Goal: Information Seeking & Learning: Learn about a topic

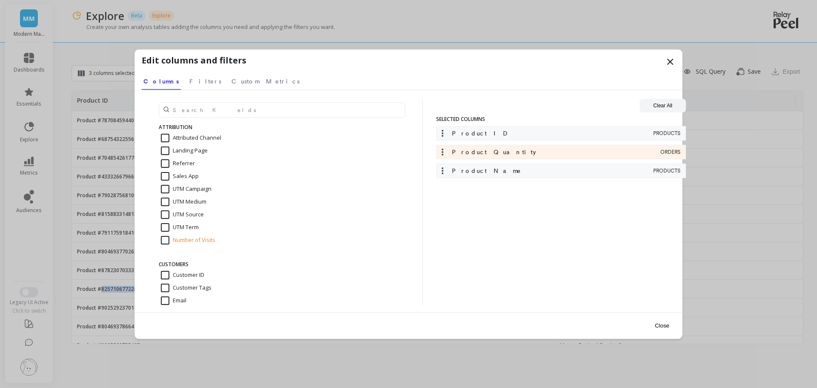
scroll to position [48, 0]
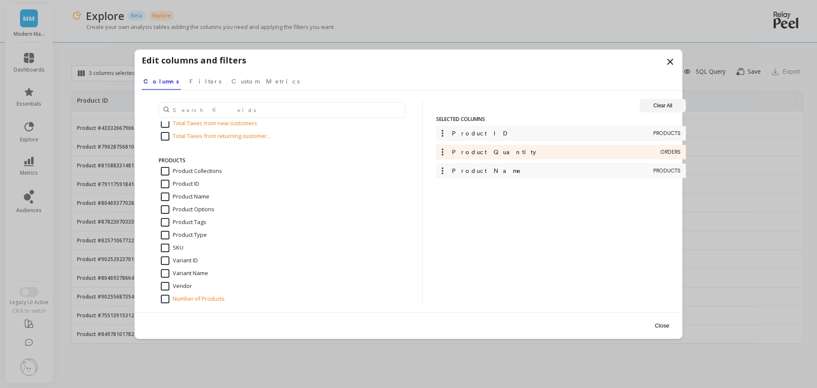
click at [666, 59] on icon at bounding box center [670, 62] width 10 height 10
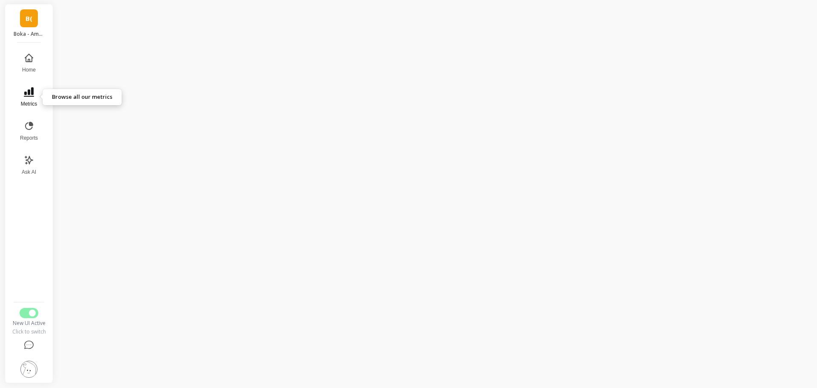
click at [24, 96] on icon at bounding box center [29, 91] width 10 height 9
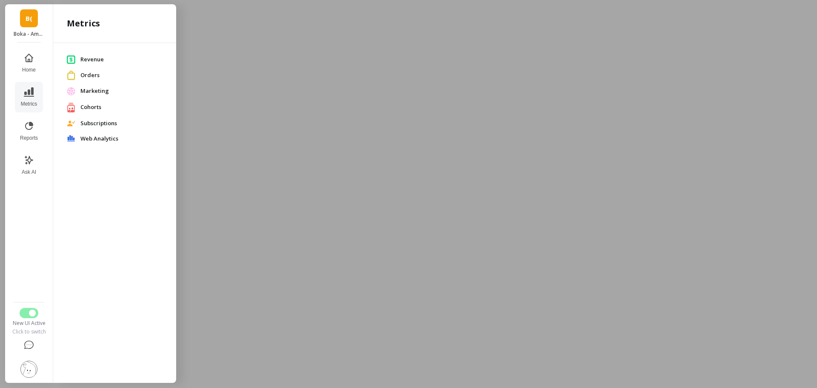
click at [104, 57] on span "Revenue" at bounding box center [121, 59] width 82 height 9
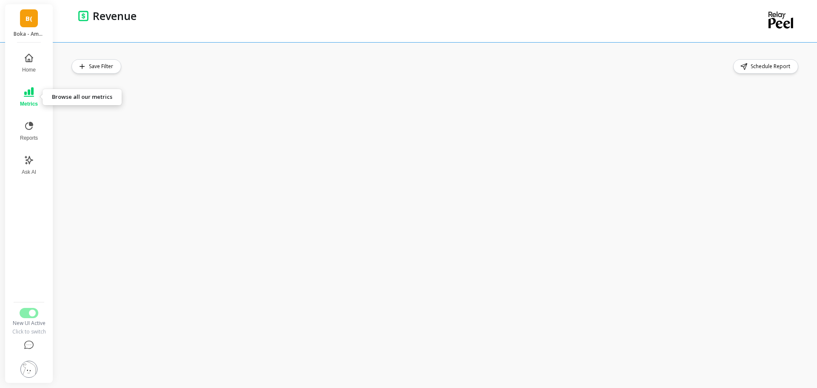
click at [25, 90] on icon at bounding box center [29, 92] width 10 height 10
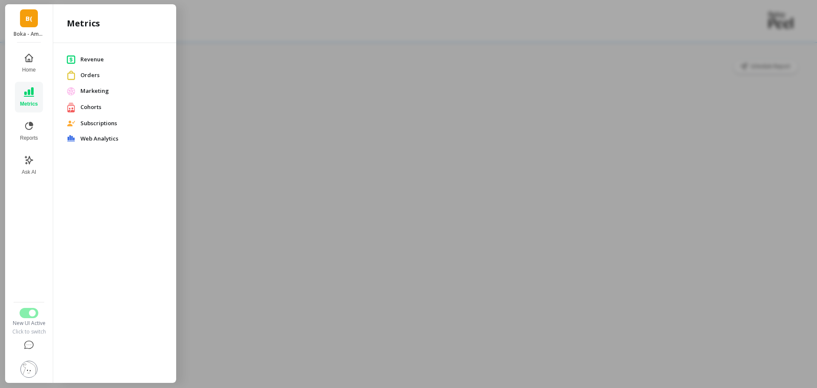
click at [86, 58] on span "Revenue" at bounding box center [121, 59] width 82 height 9
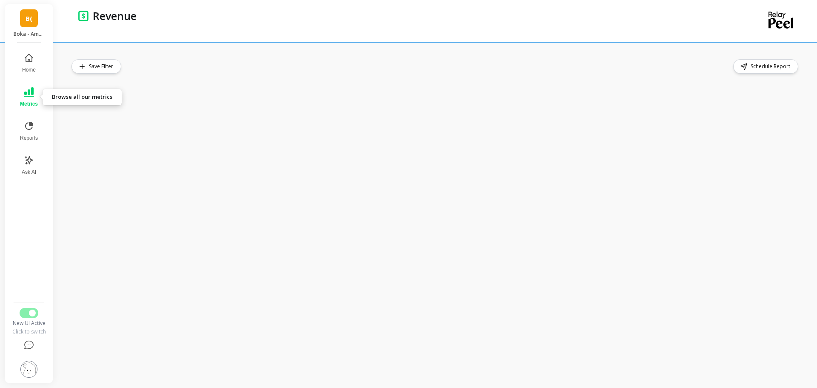
click at [21, 97] on button "Metrics" at bounding box center [29, 97] width 28 height 31
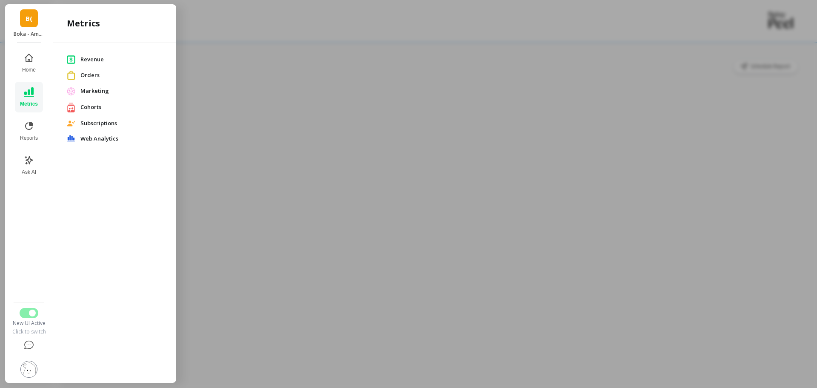
click at [88, 74] on span "Orders" at bounding box center [121, 75] width 82 height 9
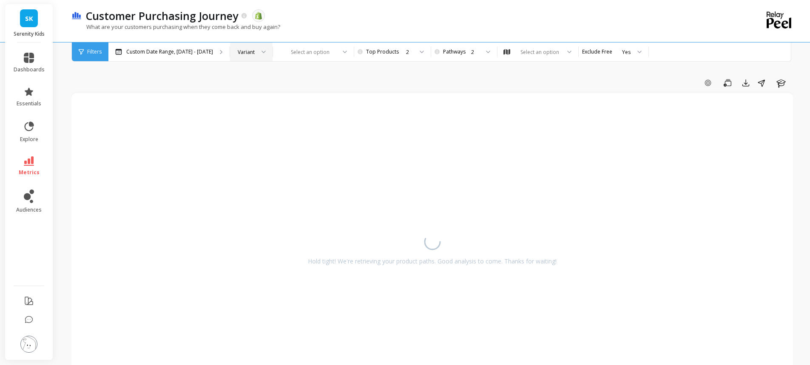
click at [256, 52] on div at bounding box center [261, 52] width 10 height 19
click at [253, 92] on div "Product Type" at bounding box center [251, 96] width 31 height 16
click at [352, 53] on div at bounding box center [357, 52] width 10 height 19
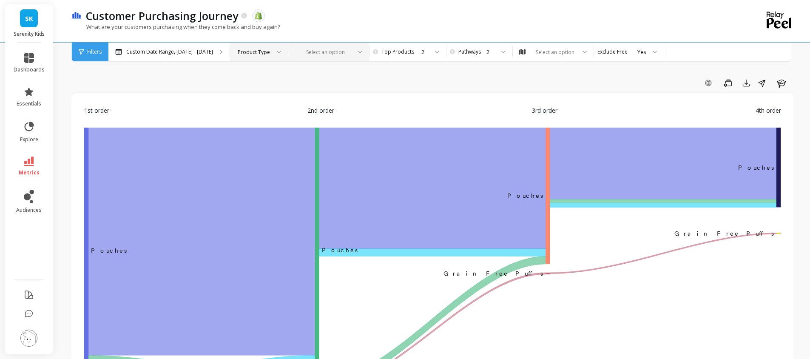
click at [31, 345] on img at bounding box center [28, 338] width 17 height 17
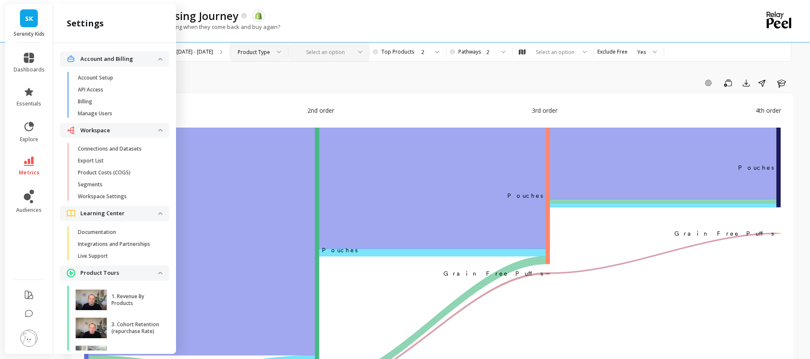
click at [396, 83] on div "Add Goal Save Export Share Learn" at bounding box center [432, 83] width 722 height 14
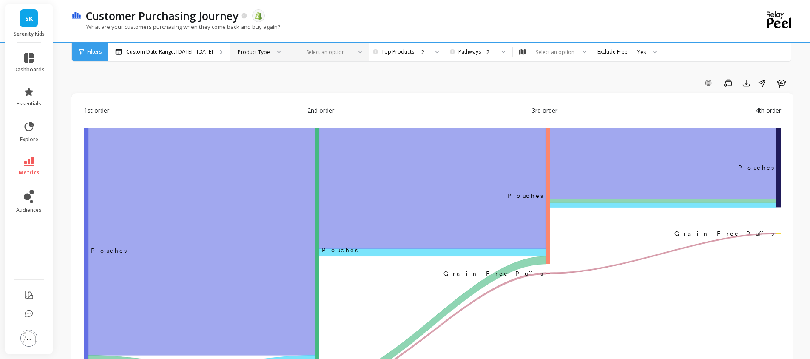
click at [246, 51] on div "Product Type" at bounding box center [254, 52] width 32 height 8
click at [313, 57] on div "Select an option" at bounding box center [323, 52] width 57 height 10
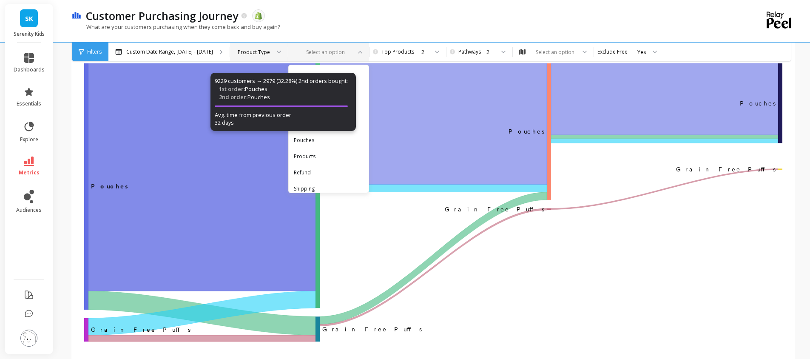
scroll to position [43, 0]
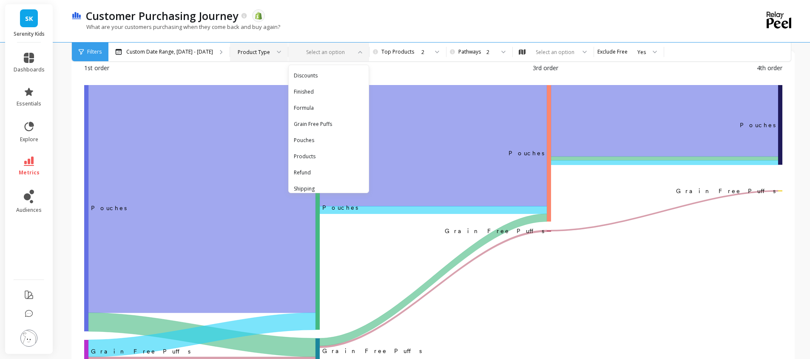
click at [694, 278] on icon "‌Pouches Pouches ​Pouches ﻿Pouches ﻿ ​ Grain Free Puffs ‌Grain Free Puffs ​Grai…" at bounding box center [433, 225] width 699 height 281
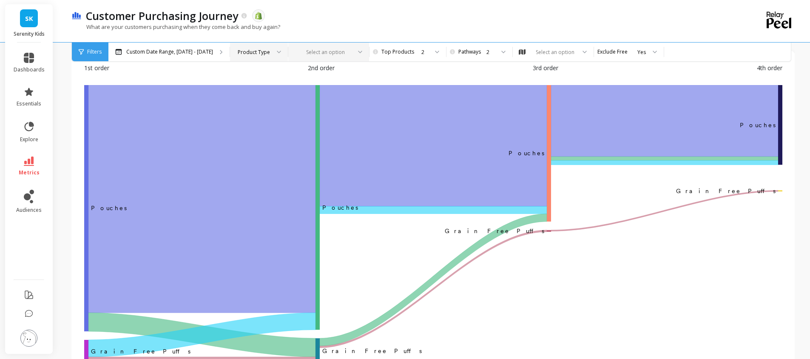
click at [272, 54] on div at bounding box center [276, 52] width 10 height 19
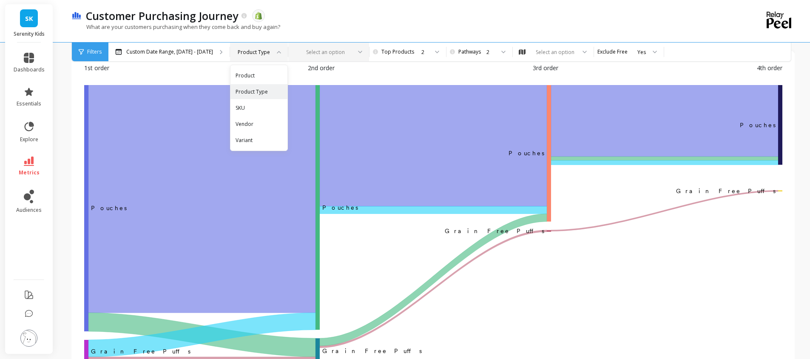
click at [343, 51] on div at bounding box center [323, 52] width 55 height 8
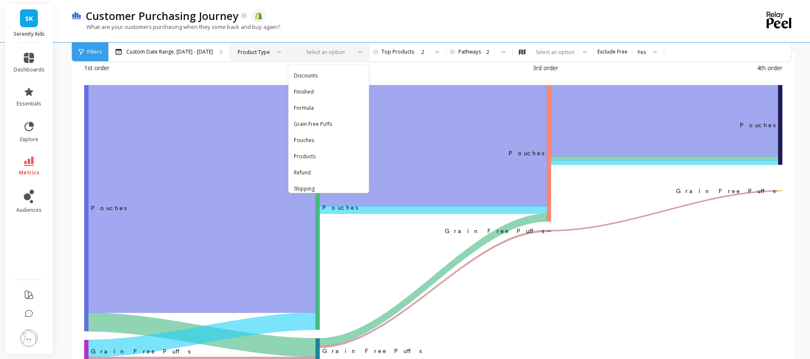
click at [396, 76] on div "1st order 2nd order 3rd order 4th order" at bounding box center [433, 74] width 699 height 22
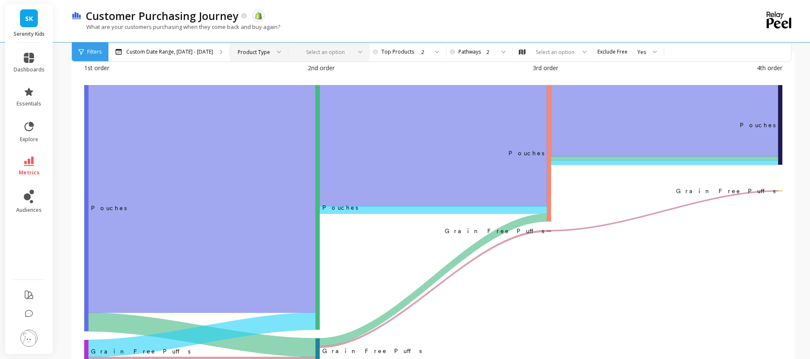
click at [330, 51] on div at bounding box center [323, 52] width 55 height 8
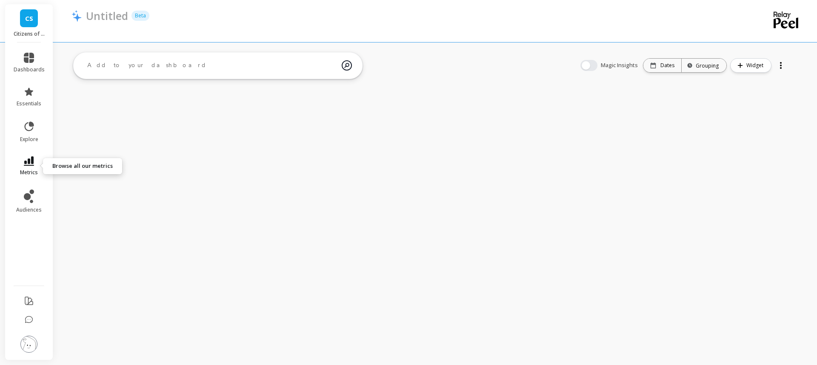
click at [29, 170] on span "metrics" at bounding box center [29, 172] width 18 height 7
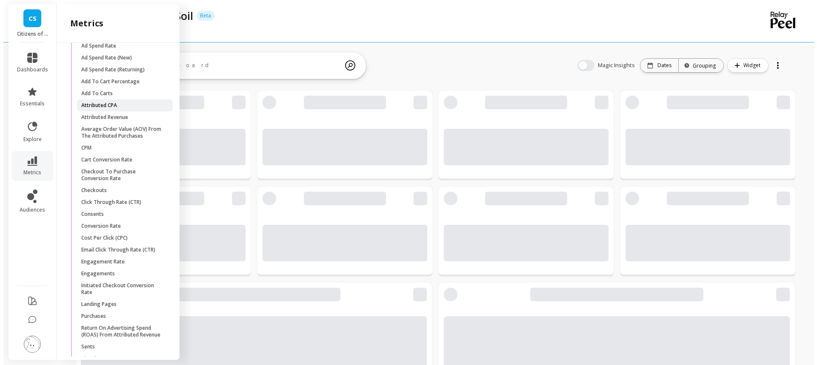
scroll to position [228, 325]
click at [128, 109] on span "Attributed CPA" at bounding box center [118, 105] width 81 height 7
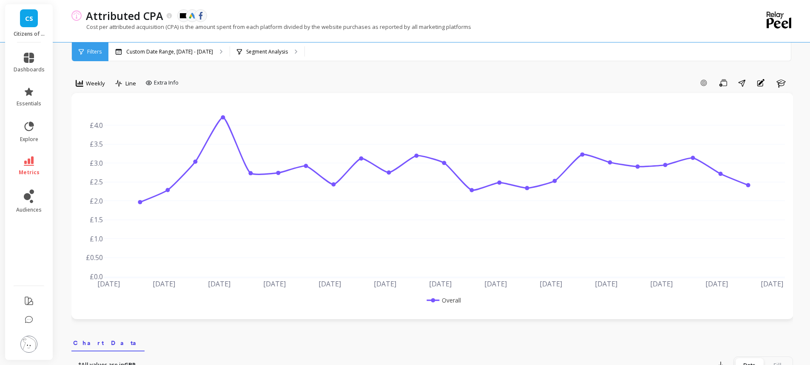
click at [629, 84] on div "Add Goal Save Share Annotations Learn" at bounding box center [487, 83] width 611 height 14
click at [260, 49] on p "Segment Analysis" at bounding box center [267, 51] width 42 height 7
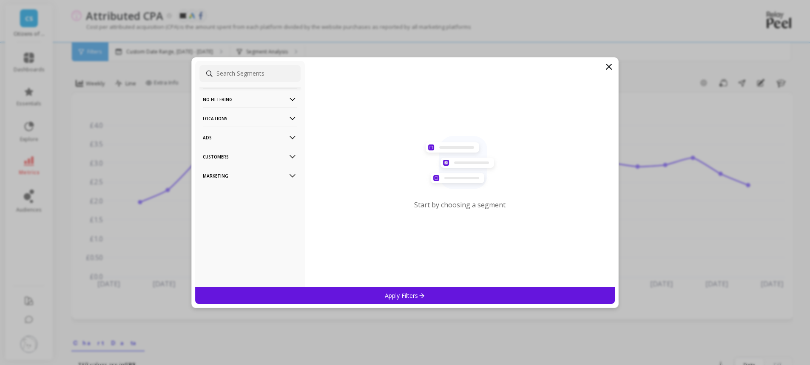
click at [243, 172] on p "Marketing" at bounding box center [250, 176] width 94 height 22
click at [242, 190] on div "Ads Accounts" at bounding box center [250, 192] width 101 height 14
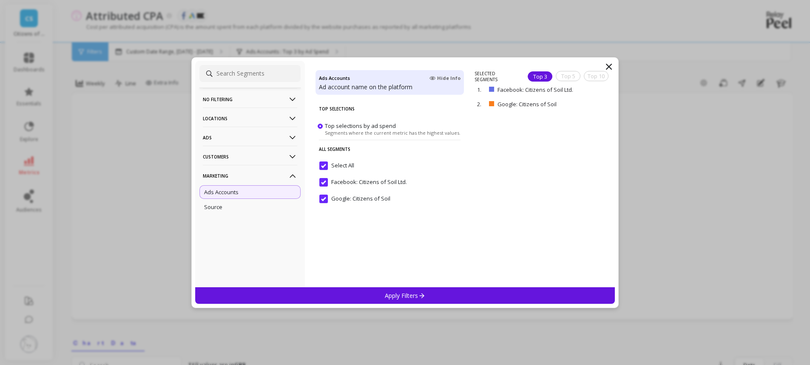
click at [324, 161] on div "Select All" at bounding box center [390, 171] width 148 height 26
click at [325, 196] on input "Google: Citizens of Soil" at bounding box center [354, 199] width 71 height 9
click at [391, 294] on p "Apply Filters" at bounding box center [405, 296] width 40 height 8
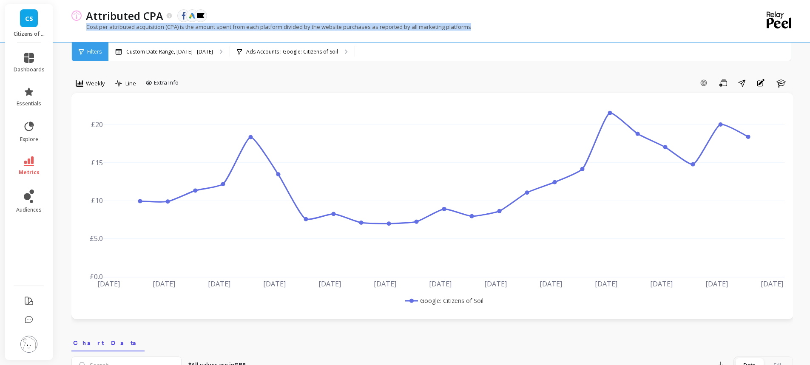
drag, startPoint x: 85, startPoint y: 25, endPoint x: 493, endPoint y: 34, distance: 408.1
click at [493, 34] on div "Cost per attributed acquisition (CPA) is the amount spent from each platform di…" at bounding box center [397, 31] width 652 height 16
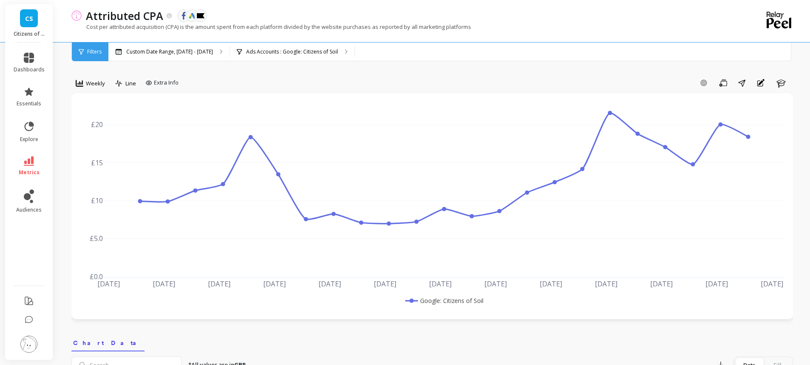
click at [505, 12] on div "Attributed CPA The data you are viewing comes from: Facebook Ads Google Ads Kla…" at bounding box center [403, 16] width 642 height 14
click at [246, 52] on p "Ads Accounts : Google: Citizens of Soil" at bounding box center [292, 51] width 92 height 7
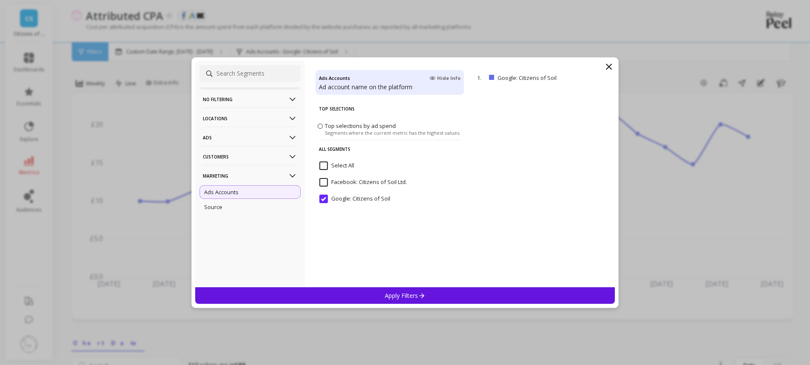
click at [610, 67] on icon at bounding box center [609, 66] width 5 height 5
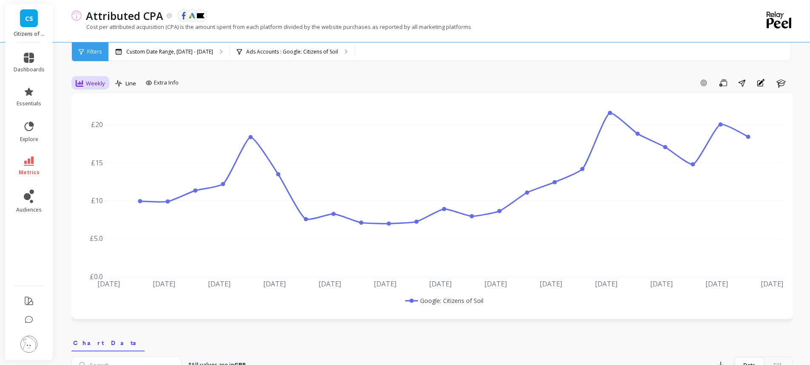
click at [77, 86] on icon at bounding box center [80, 83] width 8 height 7
click at [78, 117] on div "Daily" at bounding box center [103, 118] width 59 height 15
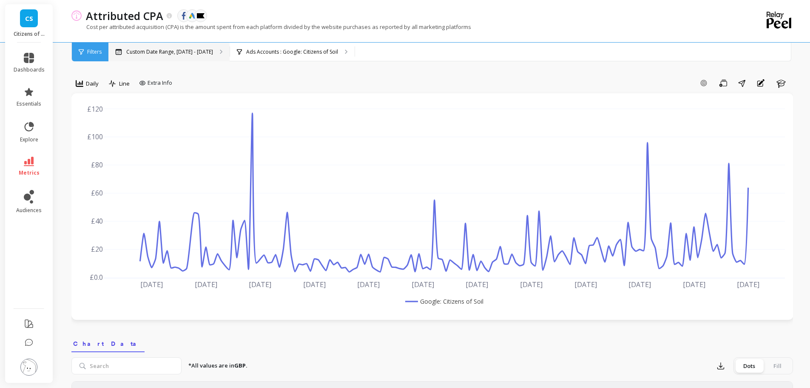
click at [158, 56] on div "Custom Date Range, [DATE] - [DATE]" at bounding box center [168, 52] width 121 height 19
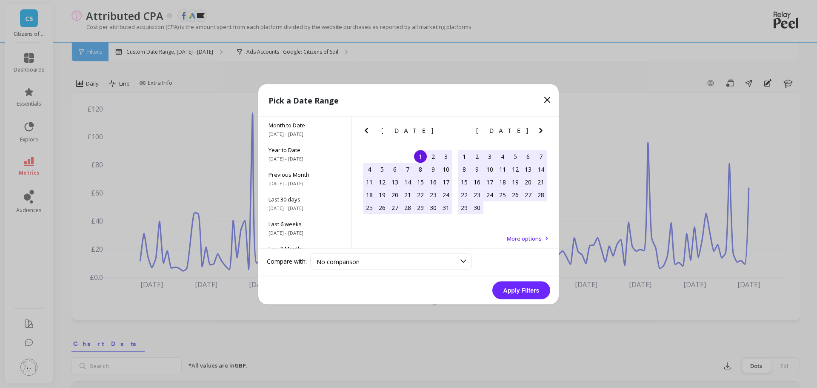
click at [434, 157] on div "2" at bounding box center [433, 156] width 13 height 13
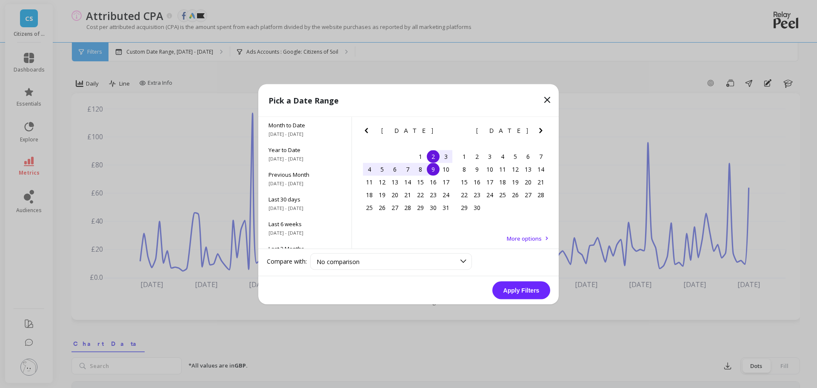
click at [434, 169] on div "9" at bounding box center [433, 169] width 13 height 13
click at [506, 284] on button "Apply Filters" at bounding box center [521, 290] width 58 height 18
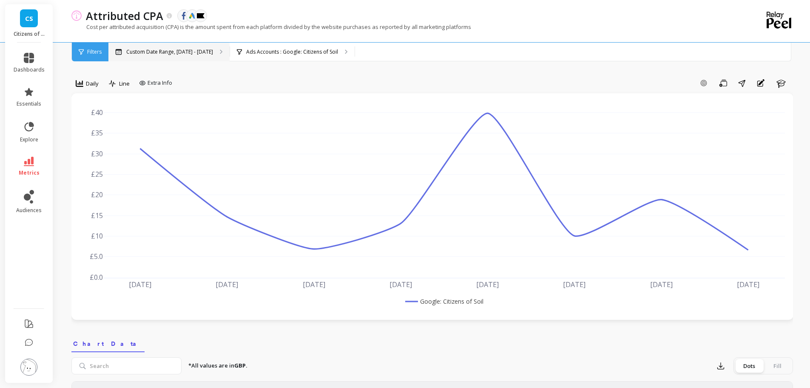
click at [194, 52] on p "Custom Date Range, May 2 - May 9" at bounding box center [169, 51] width 87 height 7
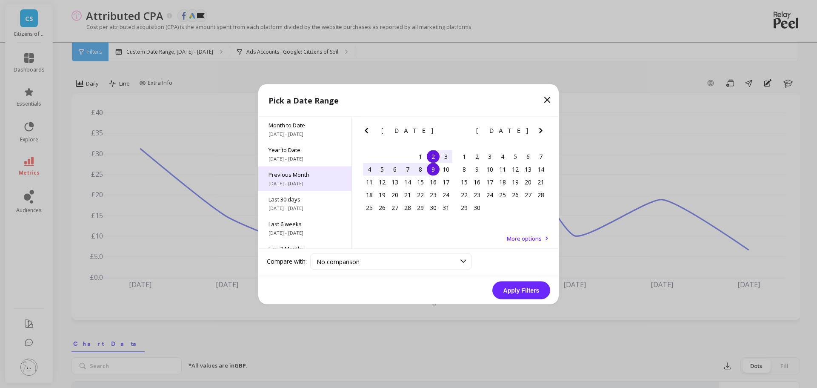
click at [304, 186] on div "Previous Month 9/1/2025 - 9/30/2025" at bounding box center [304, 178] width 93 height 25
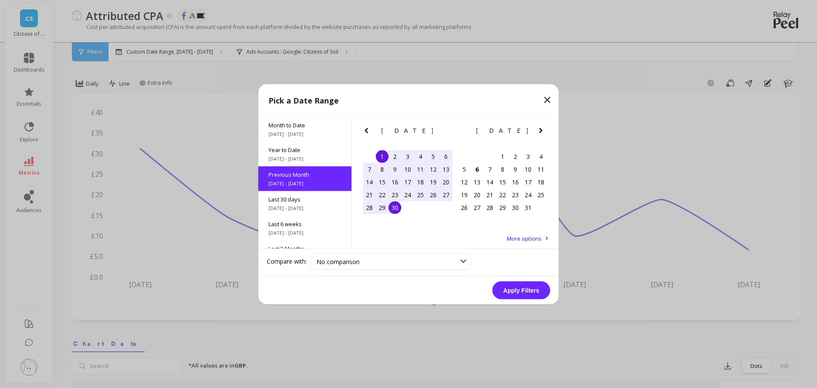
click at [394, 155] on div "2" at bounding box center [394, 156] width 13 height 13
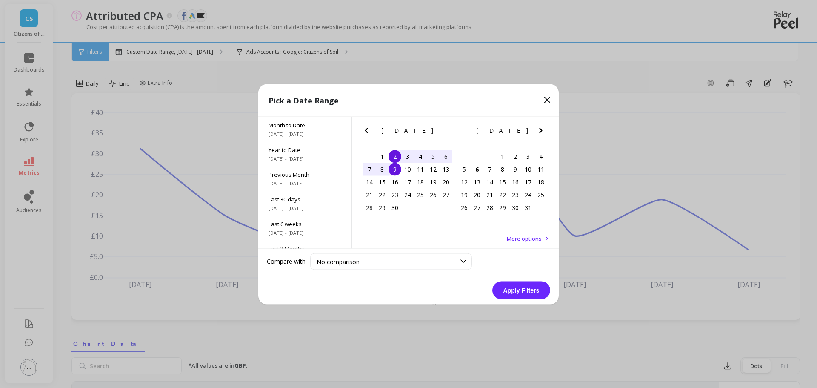
click at [391, 168] on div "9" at bounding box center [394, 169] width 13 height 13
click at [508, 280] on div "Apply Filters" at bounding box center [408, 290] width 300 height 28
click at [505, 288] on button "Apply Filters" at bounding box center [521, 290] width 58 height 18
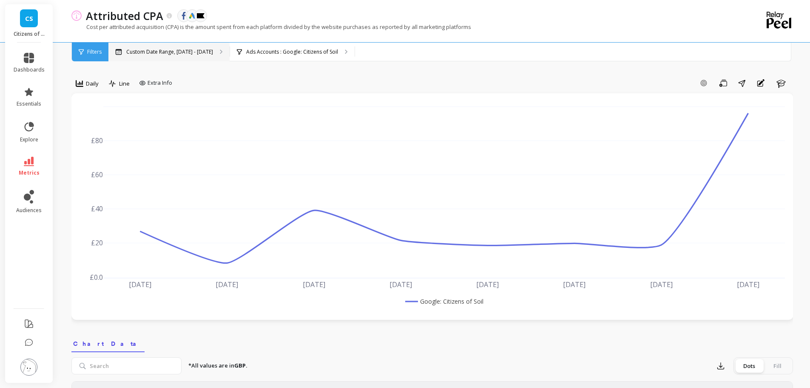
click at [181, 51] on p "Custom Date Range, Sep 2 - Sep 9" at bounding box center [169, 51] width 87 height 7
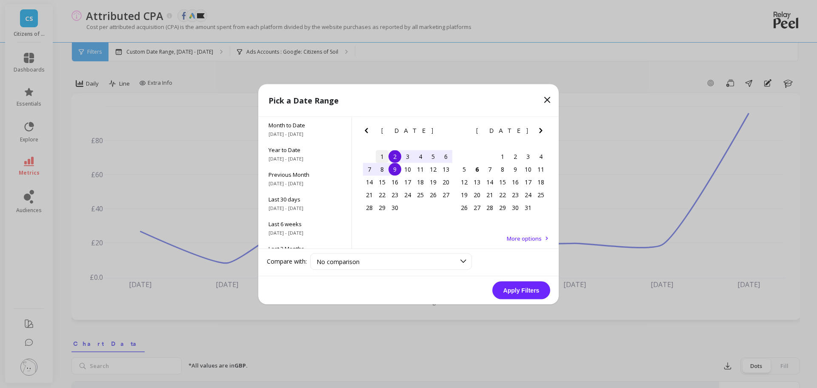
click at [395, 154] on div "2" at bounding box center [394, 156] width 13 height 13
click at [381, 166] on div "8" at bounding box center [382, 169] width 13 height 13
click at [511, 291] on button "Apply Filters" at bounding box center [521, 290] width 58 height 18
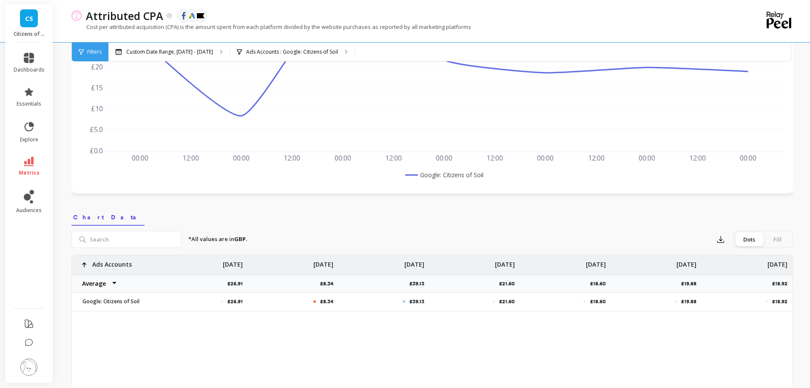
scroll to position [170, 0]
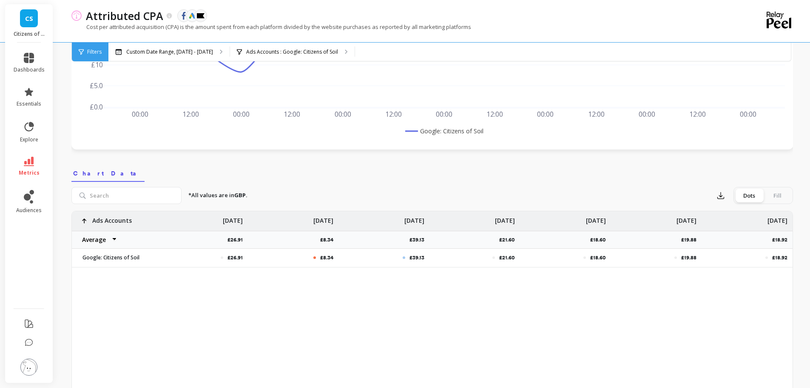
click at [263, 274] on div "£26.91 £8.34 £39.13 £21.60 £18.60 £19.88 £18.92 Ads Accounts Average Sum Max Mi…" at bounding box center [432, 242] width 721 height 63
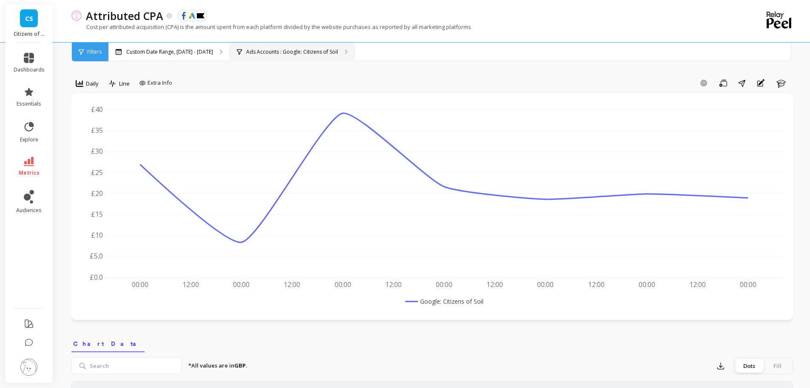
click at [296, 48] on p "Ads Accounts : Google: Citizens of Soil" at bounding box center [292, 51] width 92 height 7
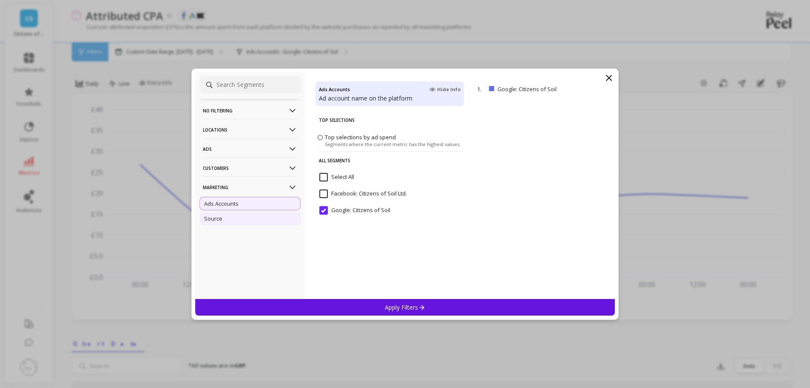
click at [256, 216] on div "Source" at bounding box center [250, 218] width 101 height 14
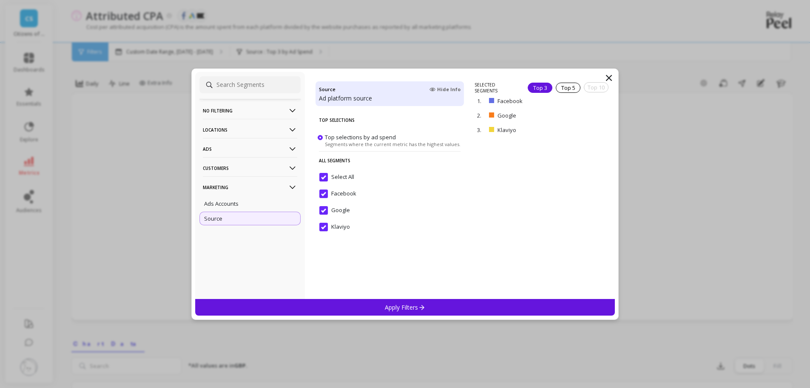
click at [323, 175] on input "Select All" at bounding box center [336, 177] width 35 height 9
click at [320, 210] on input "Google" at bounding box center [334, 210] width 31 height 9
click at [409, 304] on div "Apply Filters" at bounding box center [405, 307] width 420 height 17
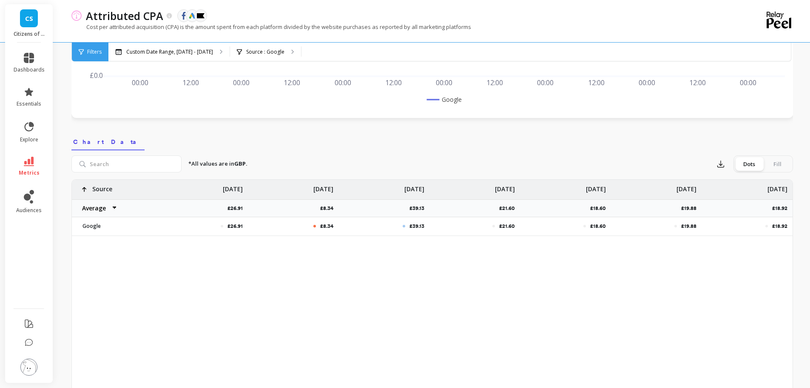
scroll to position [201, 0]
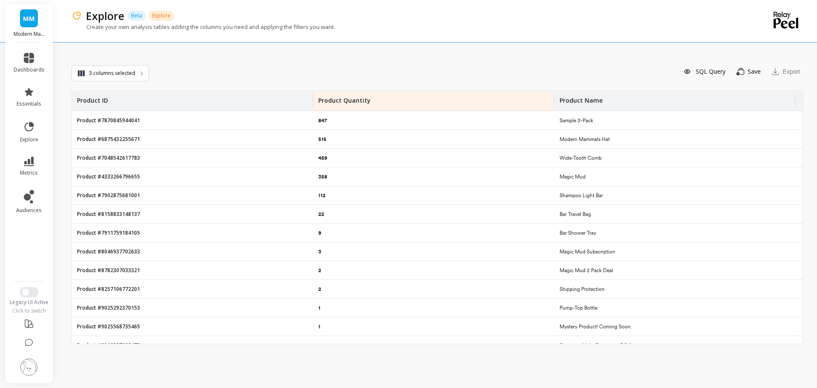
scroll to position [48, 0]
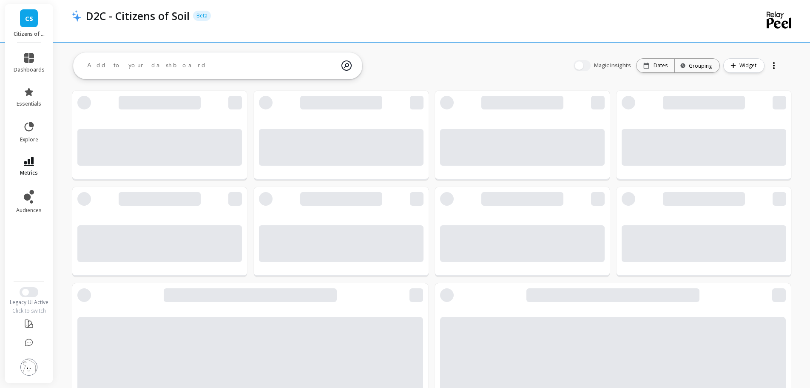
click at [31, 167] on link "metrics" at bounding box center [29, 167] width 31 height 20
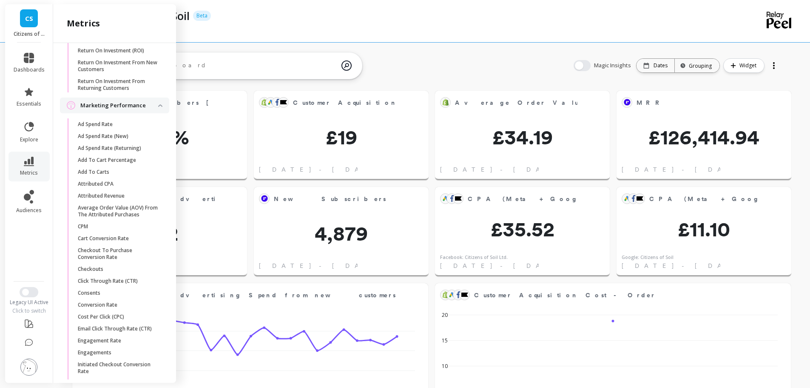
scroll to position [887, 0]
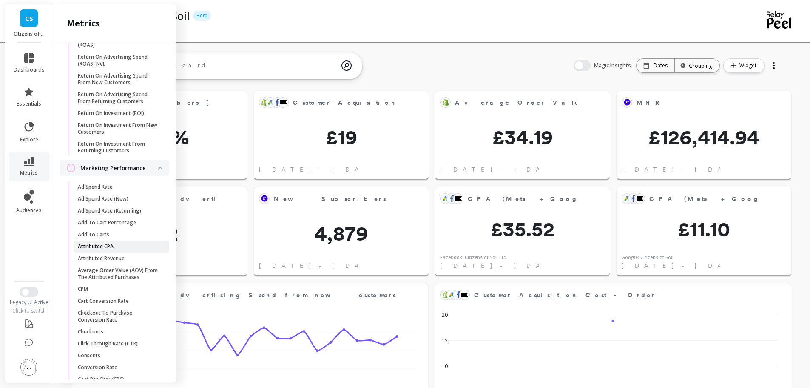
click at [106, 252] on link "Attributed CPA" at bounding box center [122, 246] width 96 height 12
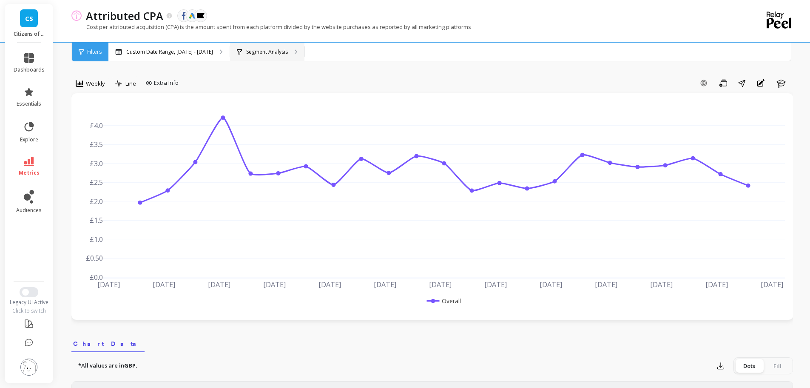
click at [277, 57] on div "Segment Analysis" at bounding box center [267, 52] width 74 height 19
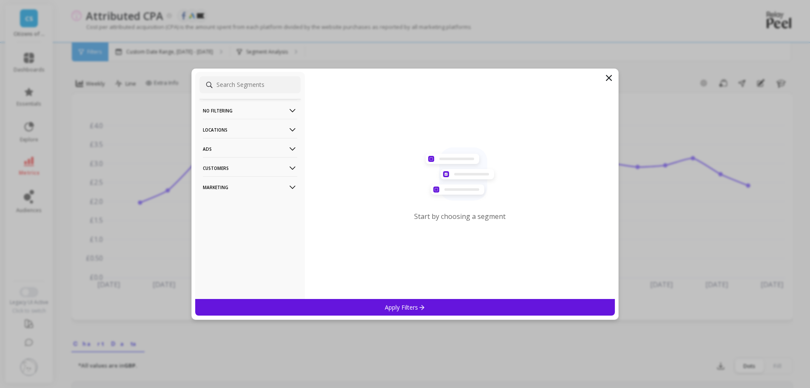
click at [225, 185] on p "Marketing" at bounding box center [250, 187] width 94 height 22
click at [229, 216] on div "Source" at bounding box center [250, 218] width 101 height 14
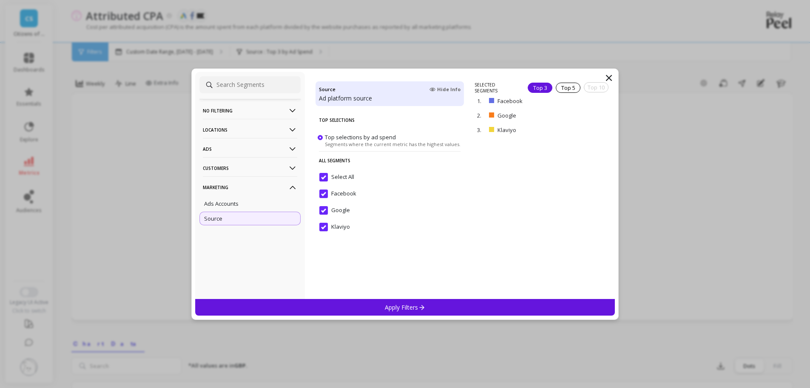
click at [325, 174] on input "Select All" at bounding box center [336, 177] width 35 height 9
click at [328, 212] on input "Google" at bounding box center [334, 210] width 31 height 9
click at [377, 305] on div "Apply Filters" at bounding box center [405, 307] width 420 height 17
